Goal: Communication & Community: Participate in discussion

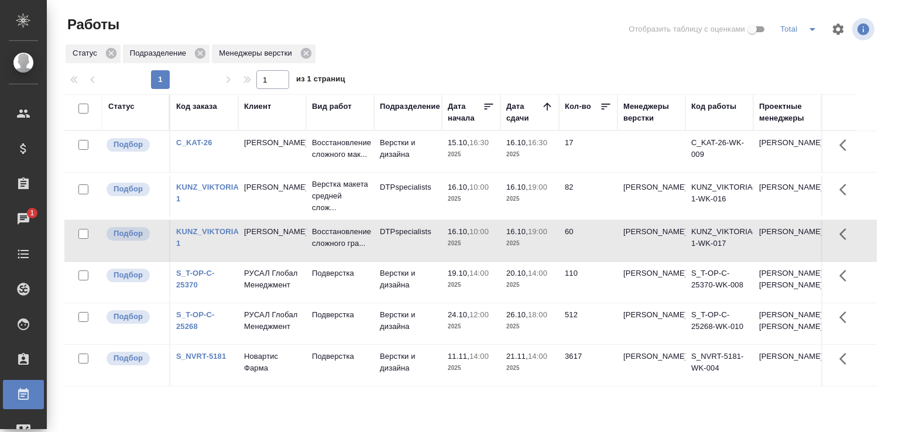
scroll to position [90, 0]
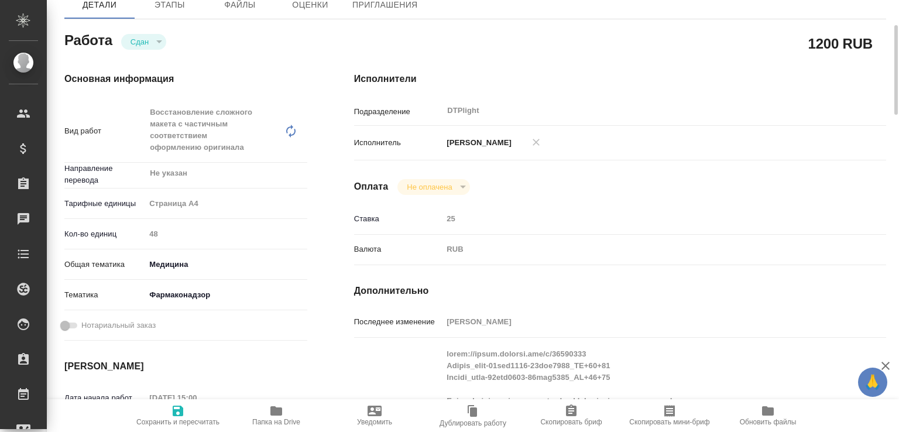
scroll to position [1, 0]
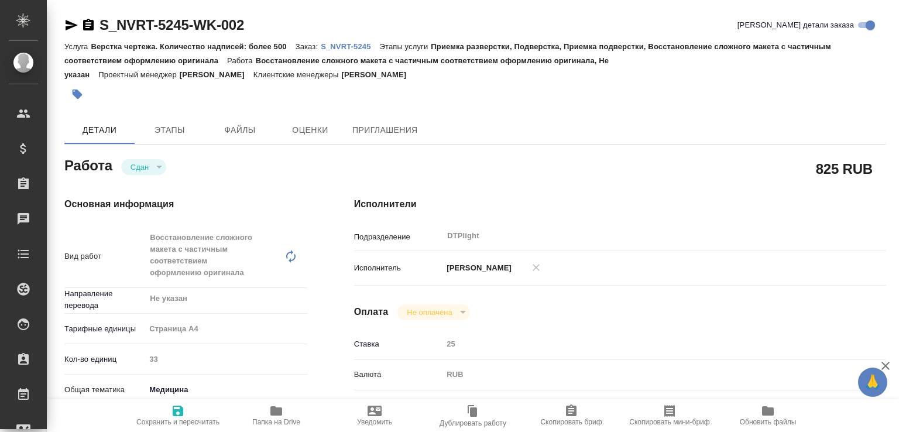
click at [347, 48] on p "S_NVRT-5245" at bounding box center [350, 46] width 58 height 9
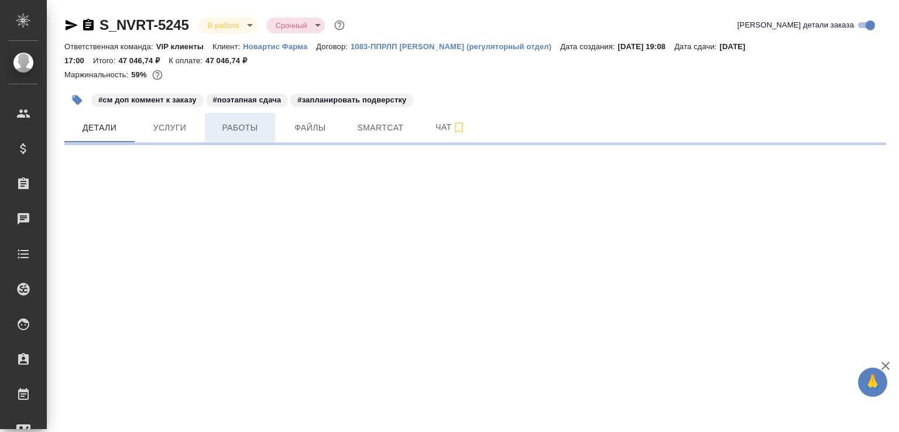
click at [223, 130] on span "Работы" at bounding box center [240, 128] width 56 height 15
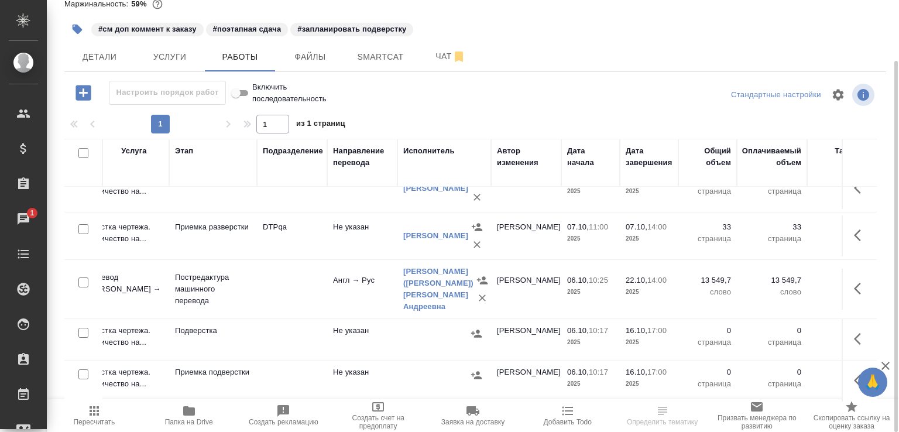
scroll to position [124, 0]
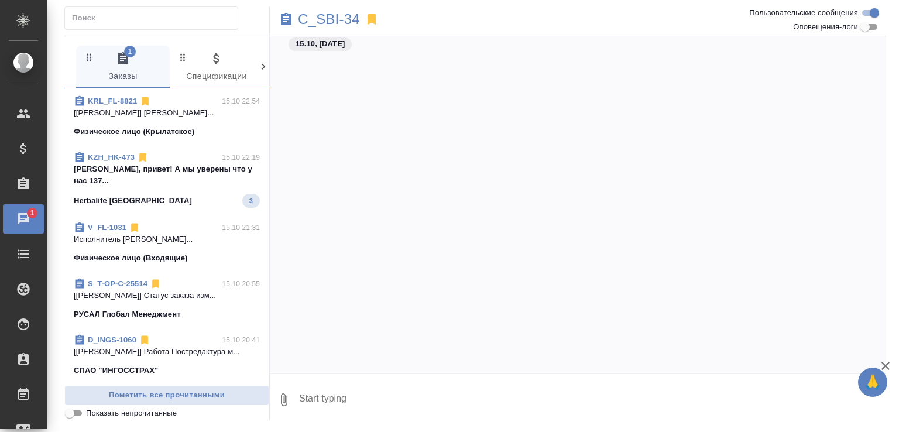
scroll to position [1178, 0]
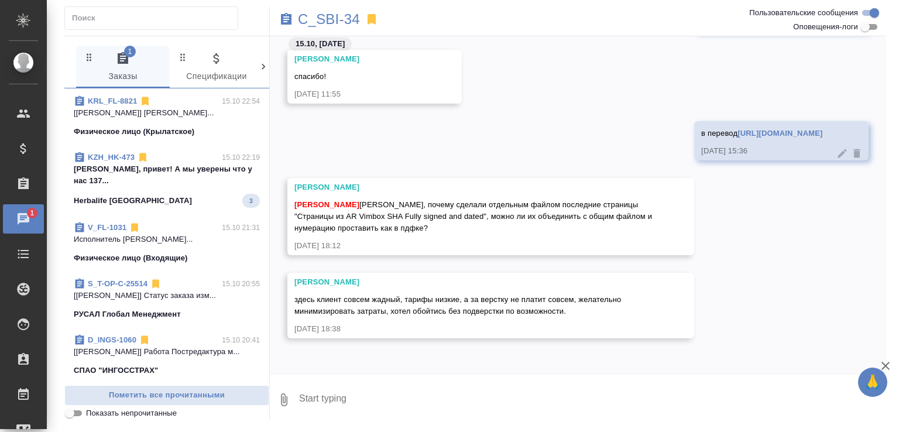
click at [180, 169] on p "Катя, привет! А мы уверены что у нас 137..." at bounding box center [167, 174] width 186 height 23
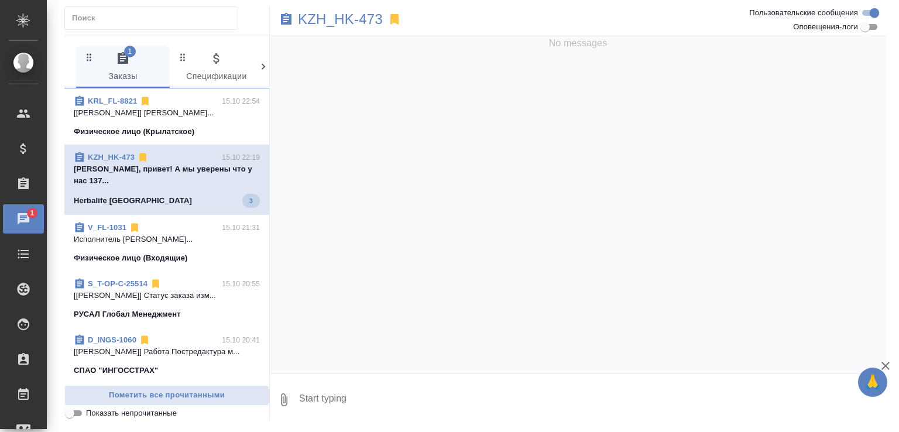
scroll to position [0, 0]
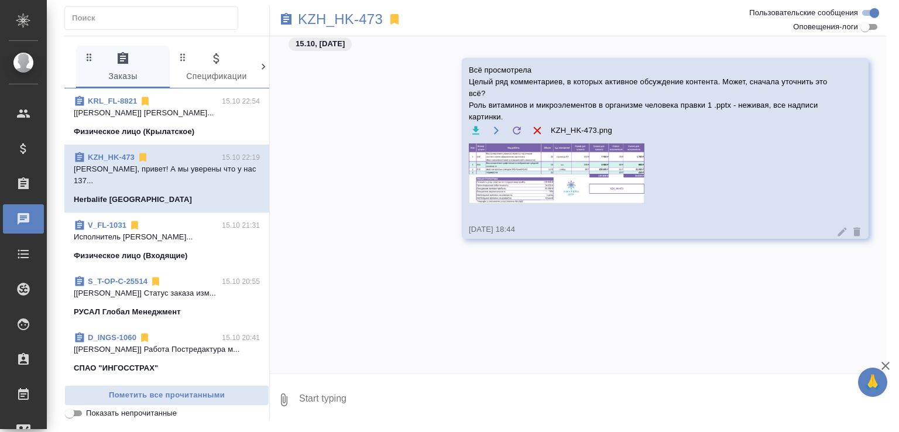
click at [111, 155] on link "KZH_HK-473" at bounding box center [111, 157] width 47 height 9
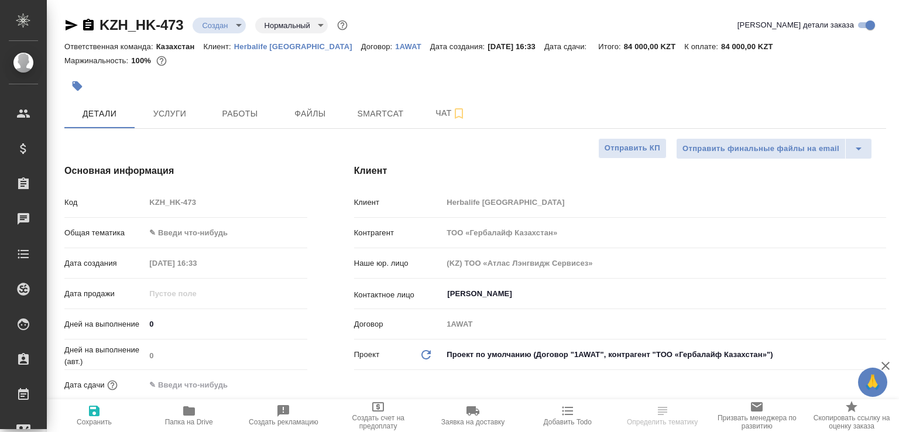
select select "RU"
click at [447, 109] on span "Чат" at bounding box center [450, 113] width 56 height 15
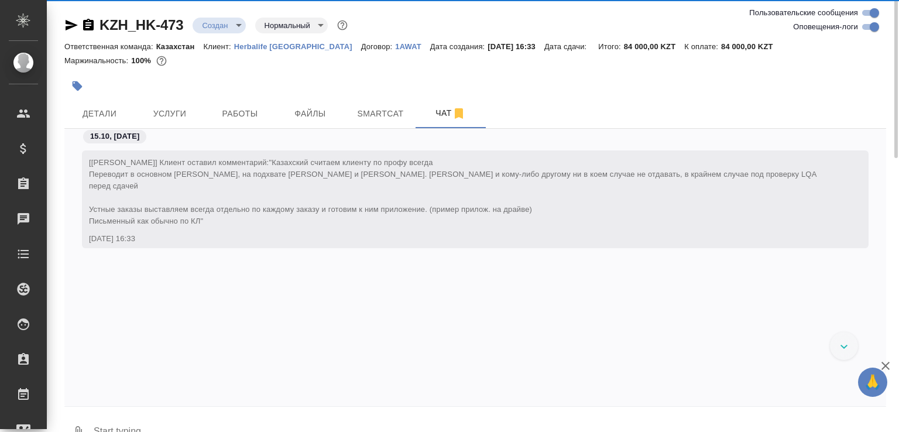
scroll to position [278, 0]
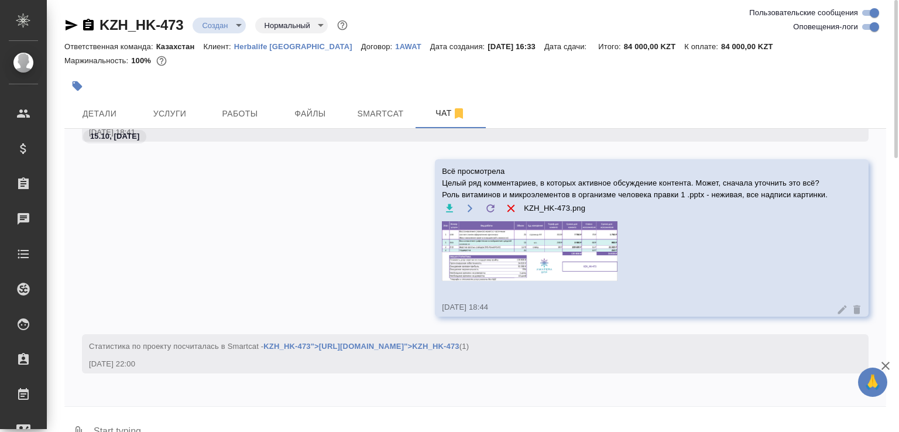
click at [154, 423] on textarea at bounding box center [488, 432] width 793 height 40
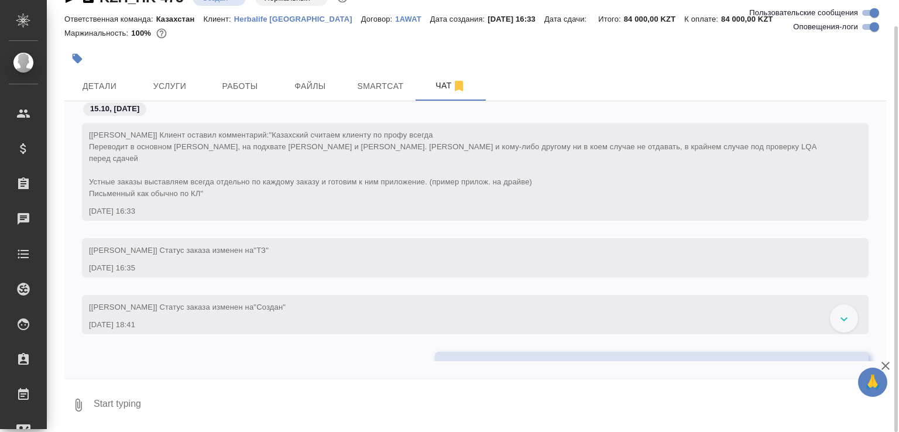
scroll to position [125, 0]
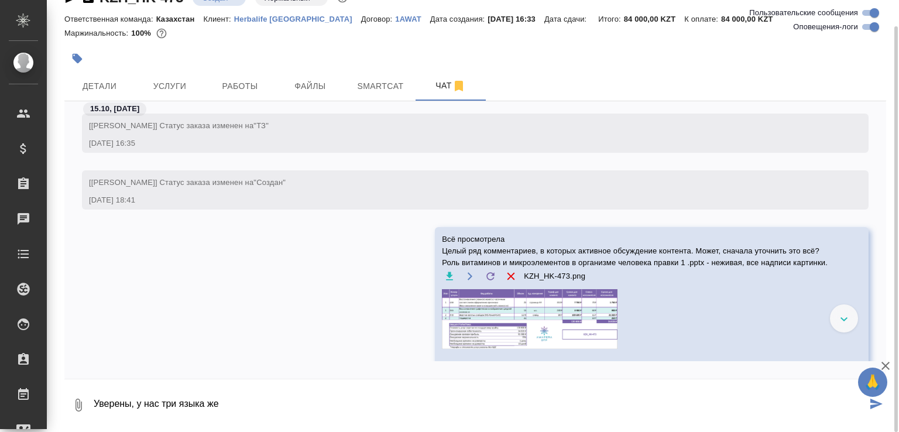
type textarea "Уверены, у нас три языка же"
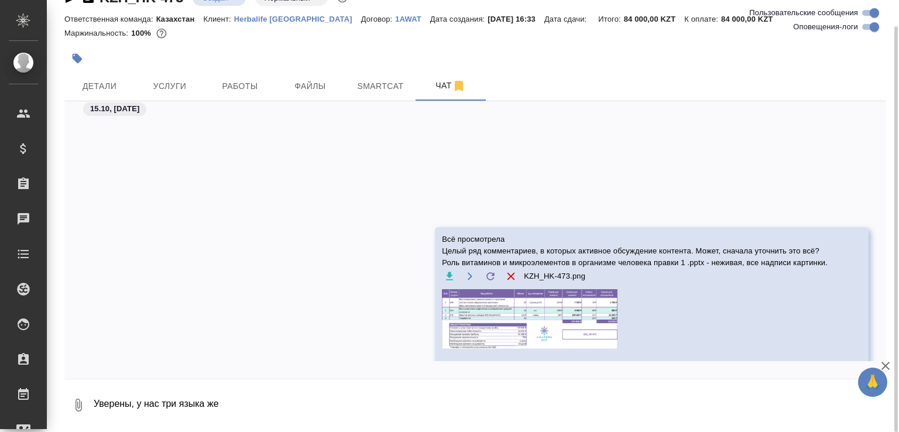
scroll to position [357, 0]
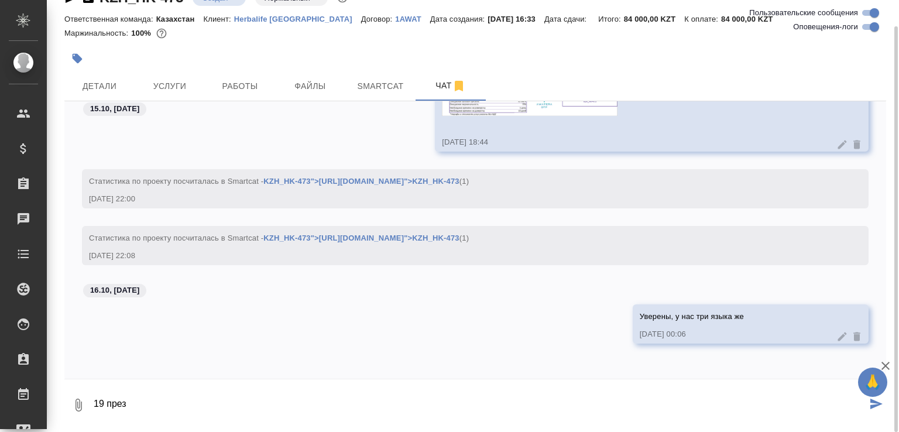
type textarea "19 през"
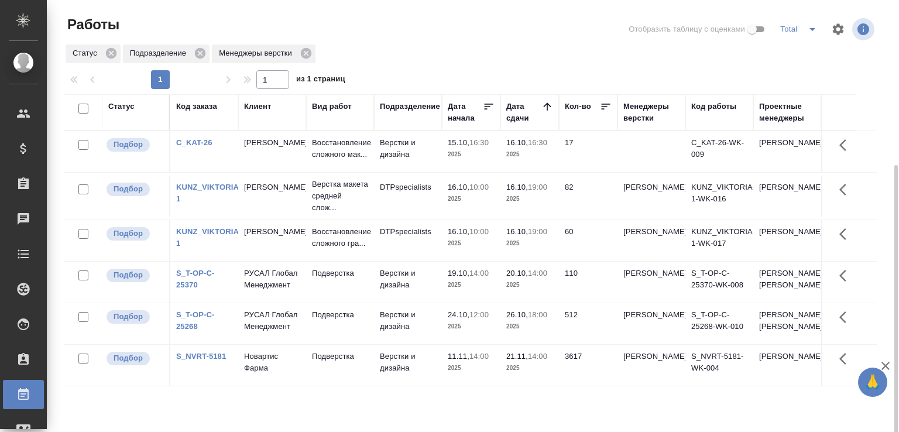
scroll to position [90, 0]
